Goal: Ask a question: Seek information or help from site administrators or community

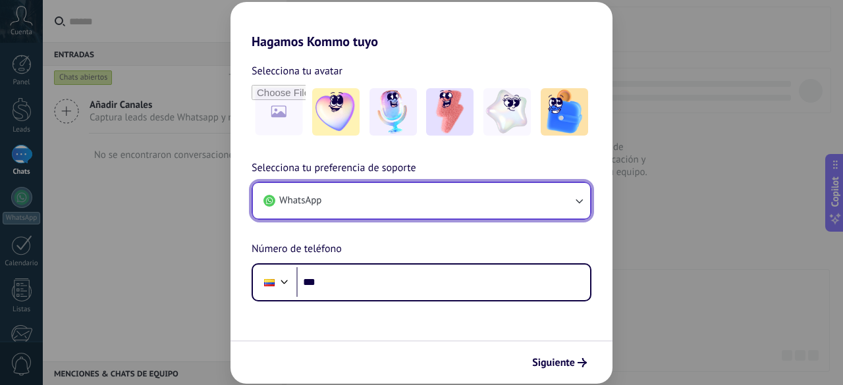
click at [493, 203] on button "WhatsApp" at bounding box center [421, 201] width 337 height 36
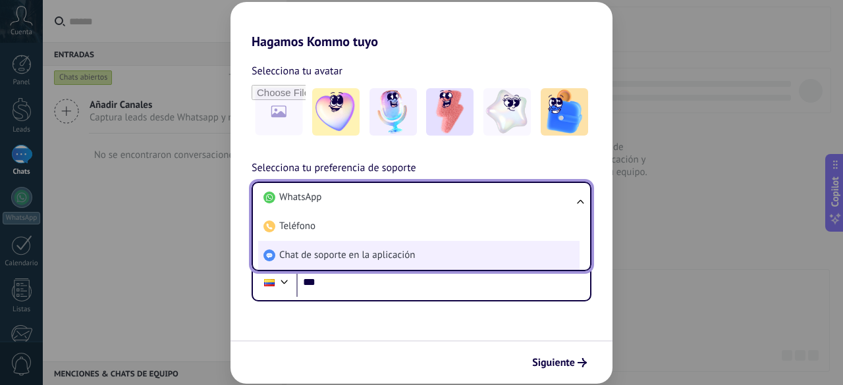
click at [426, 257] on li "Chat de soporte en la aplicación" at bounding box center [418, 255] width 321 height 29
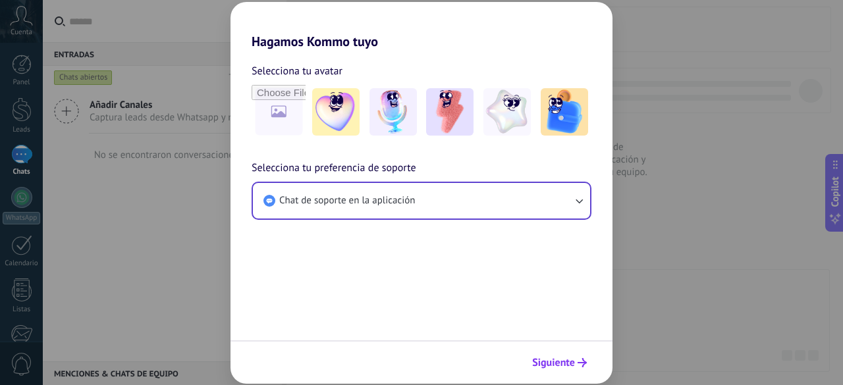
click at [582, 369] on button "Siguiente" at bounding box center [559, 362] width 66 height 22
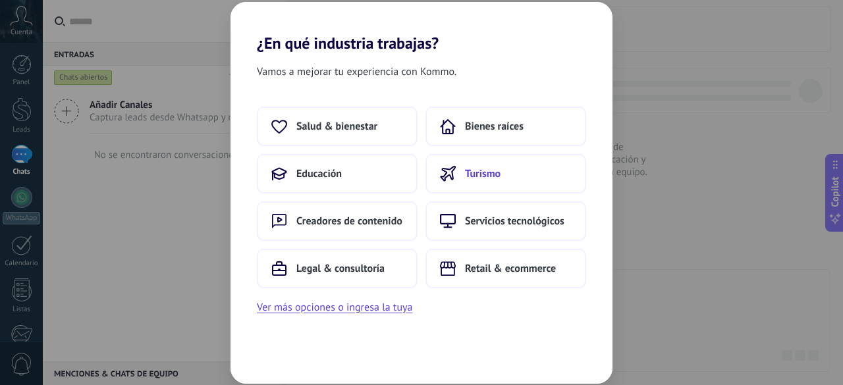
click at [467, 183] on button "Turismo" at bounding box center [505, 173] width 161 height 39
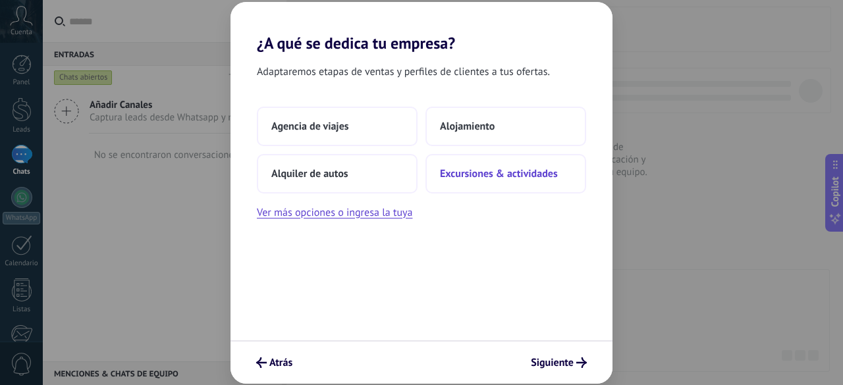
click at [468, 184] on button "Excursiones & actividades" at bounding box center [505, 173] width 161 height 39
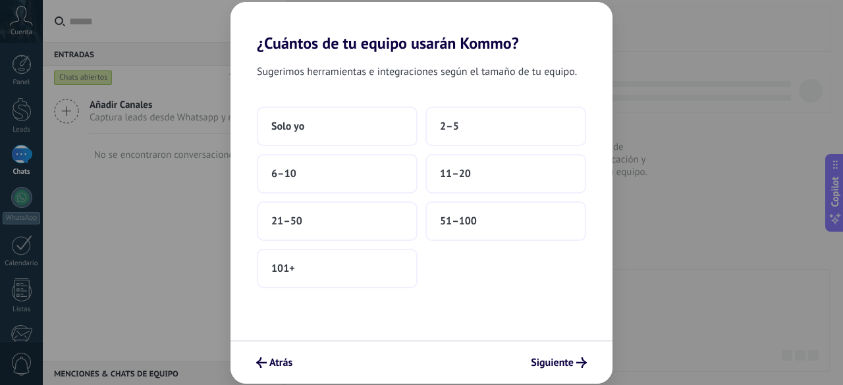
click at [468, 184] on button "11–20" at bounding box center [505, 173] width 161 height 39
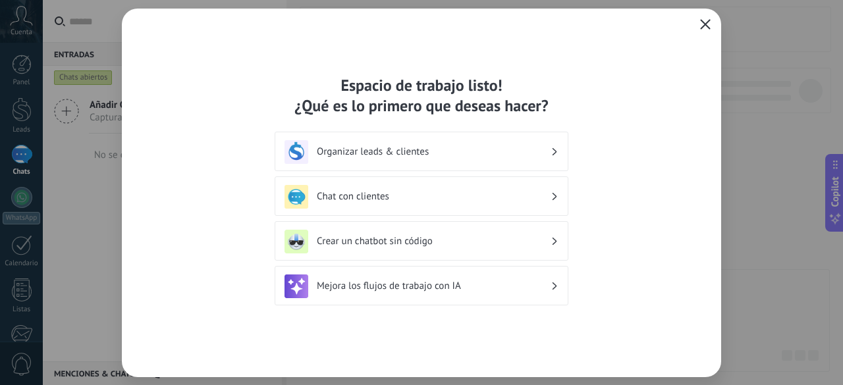
click at [704, 22] on icon "button" at bounding box center [705, 24] width 11 height 11
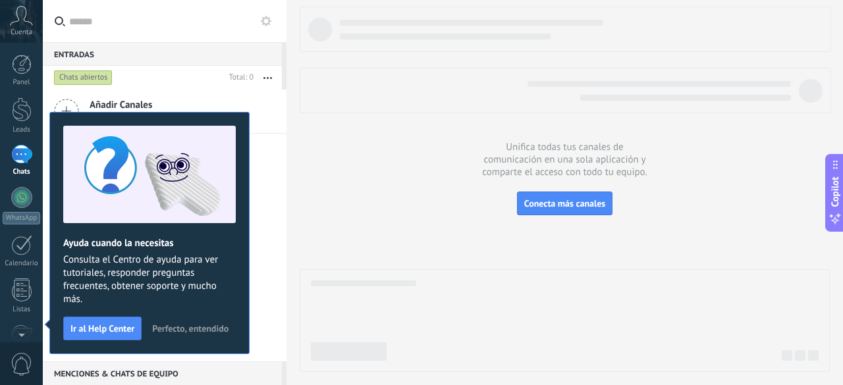
click at [27, 32] on span "Cuenta" at bounding box center [22, 32] width 22 height 9
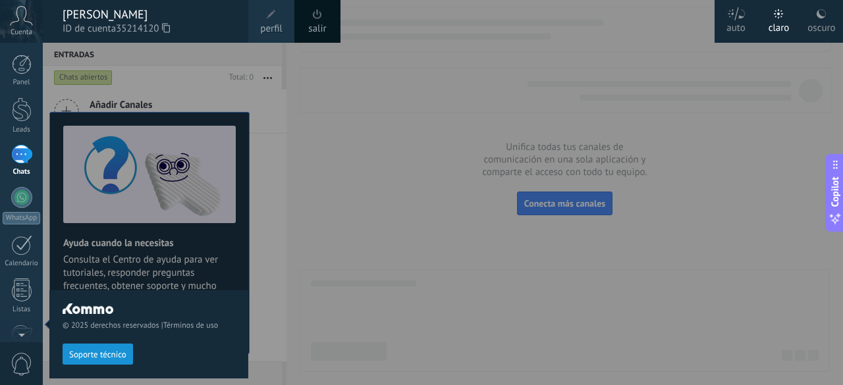
drag, startPoint x: 477, startPoint y: 103, endPoint x: 467, endPoint y: 103, distance: 9.9
click at [476, 103] on div at bounding box center [464, 192] width 843 height 385
